Goal: Share content

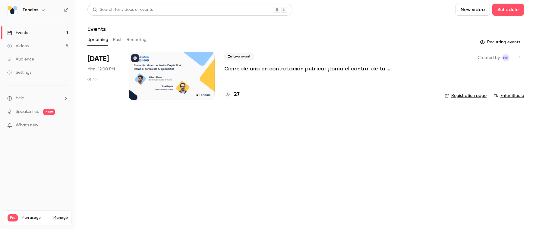
click at [34, 46] on link "Videos 8" at bounding box center [37, 45] width 75 height 13
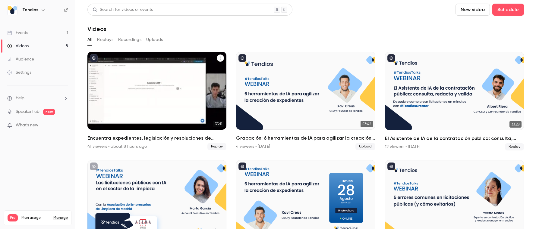
click at [218, 58] on button "Encuentra expedientes, legislación y resoluciones de contratación pública en 1 …" at bounding box center [220, 58] width 7 height 7
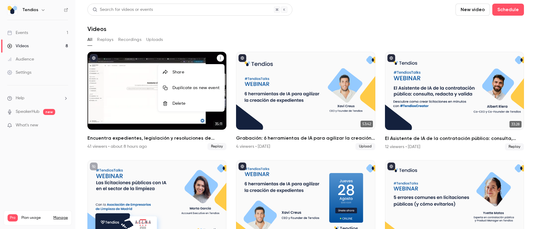
click at [199, 71] on div "Share" at bounding box center [195, 72] width 47 height 6
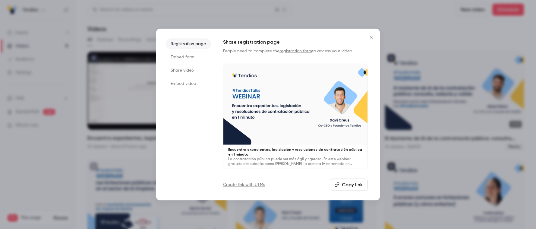
click at [189, 68] on li "Share video" at bounding box center [188, 70] width 45 height 11
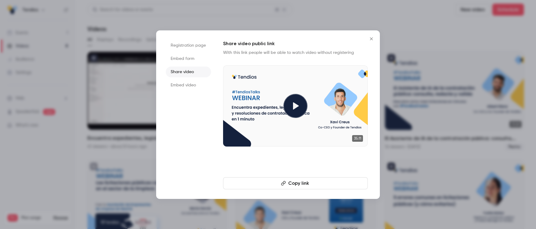
click at [301, 184] on button "Copy link" at bounding box center [295, 183] width 145 height 12
click at [390, 19] on div at bounding box center [268, 114] width 536 height 229
